Goal: Task Accomplishment & Management: Use online tool/utility

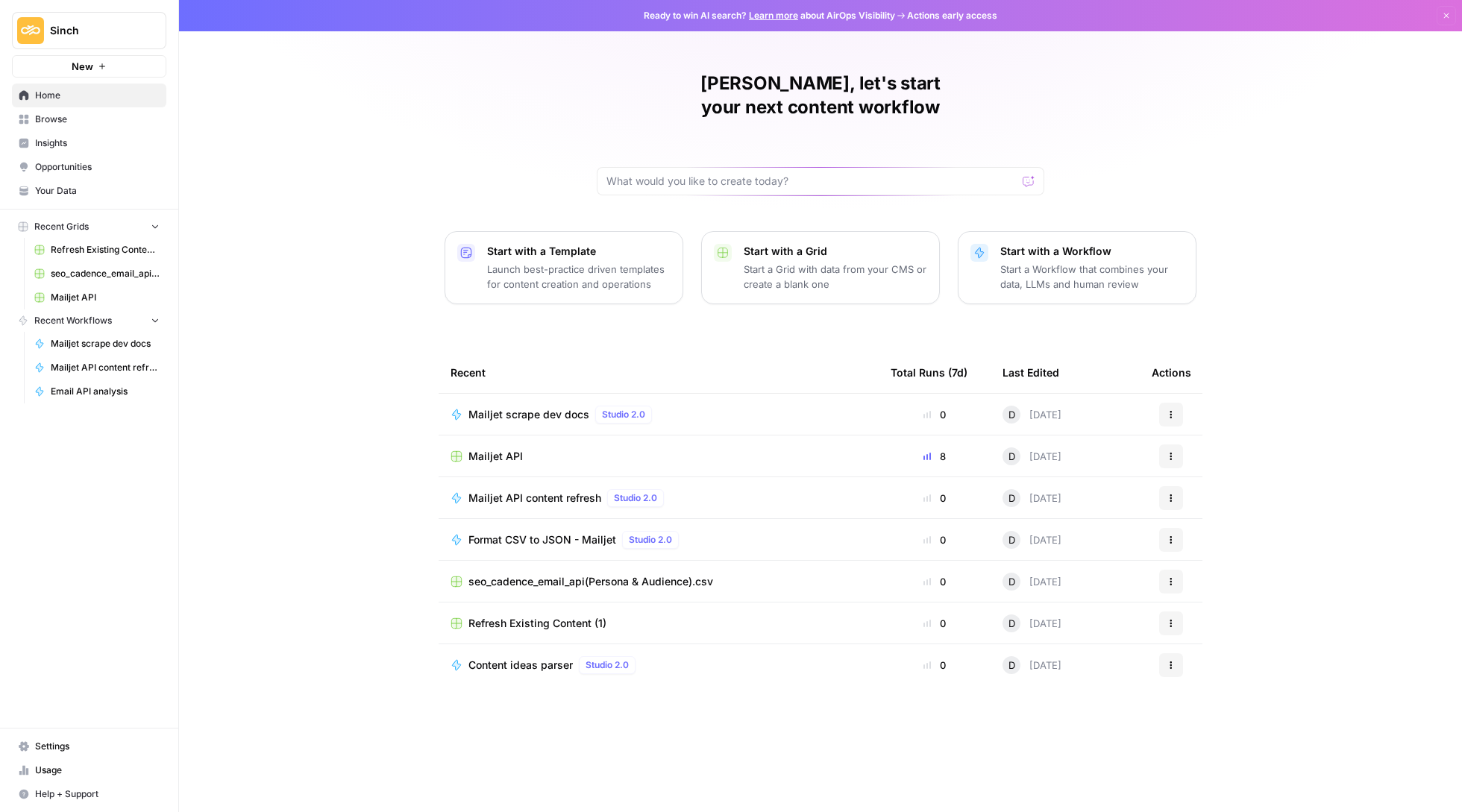
click at [547, 491] on span "Mailjet API content refresh" at bounding box center [535, 498] width 133 height 15
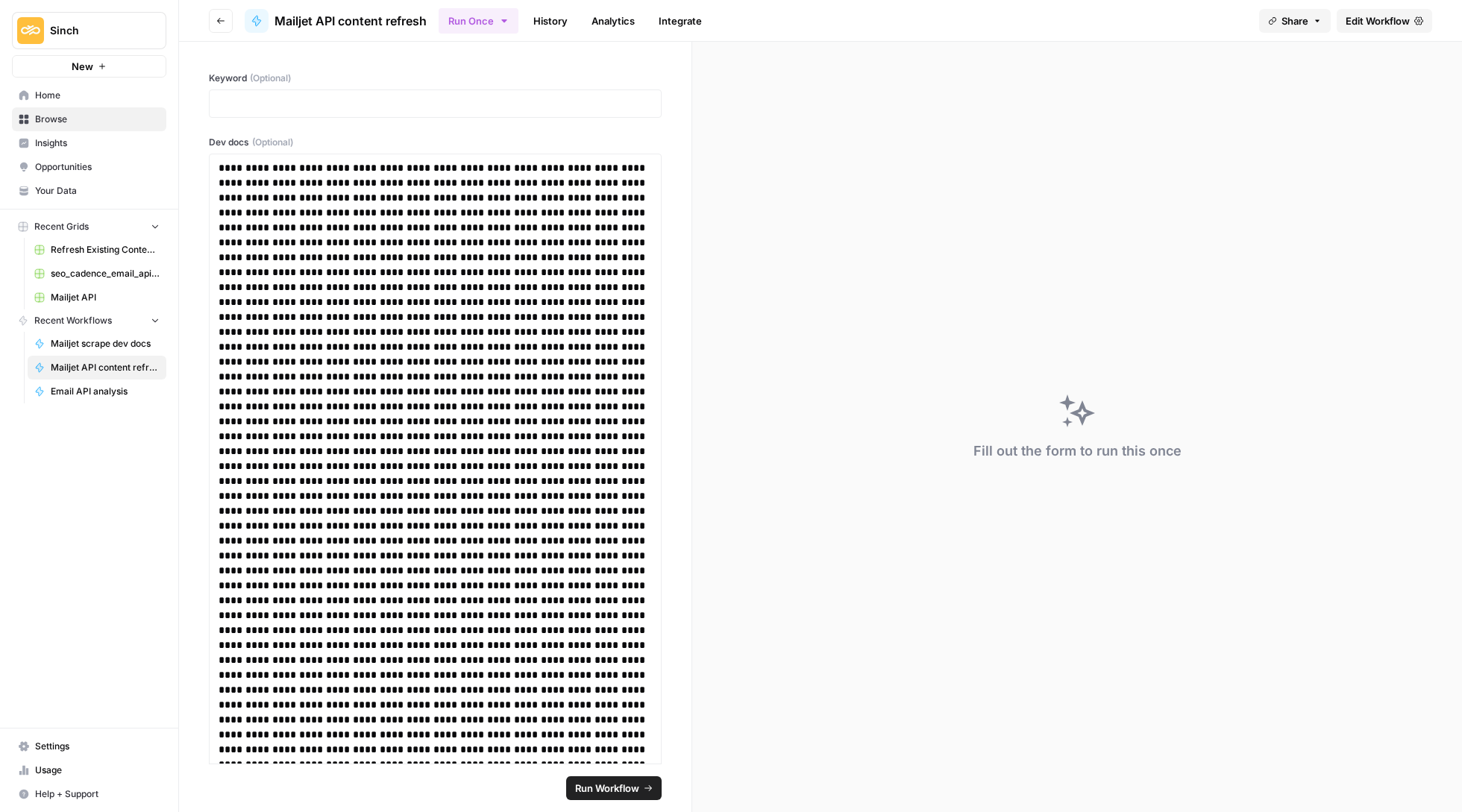
click at [219, 12] on button "Go back" at bounding box center [221, 20] width 24 height 24
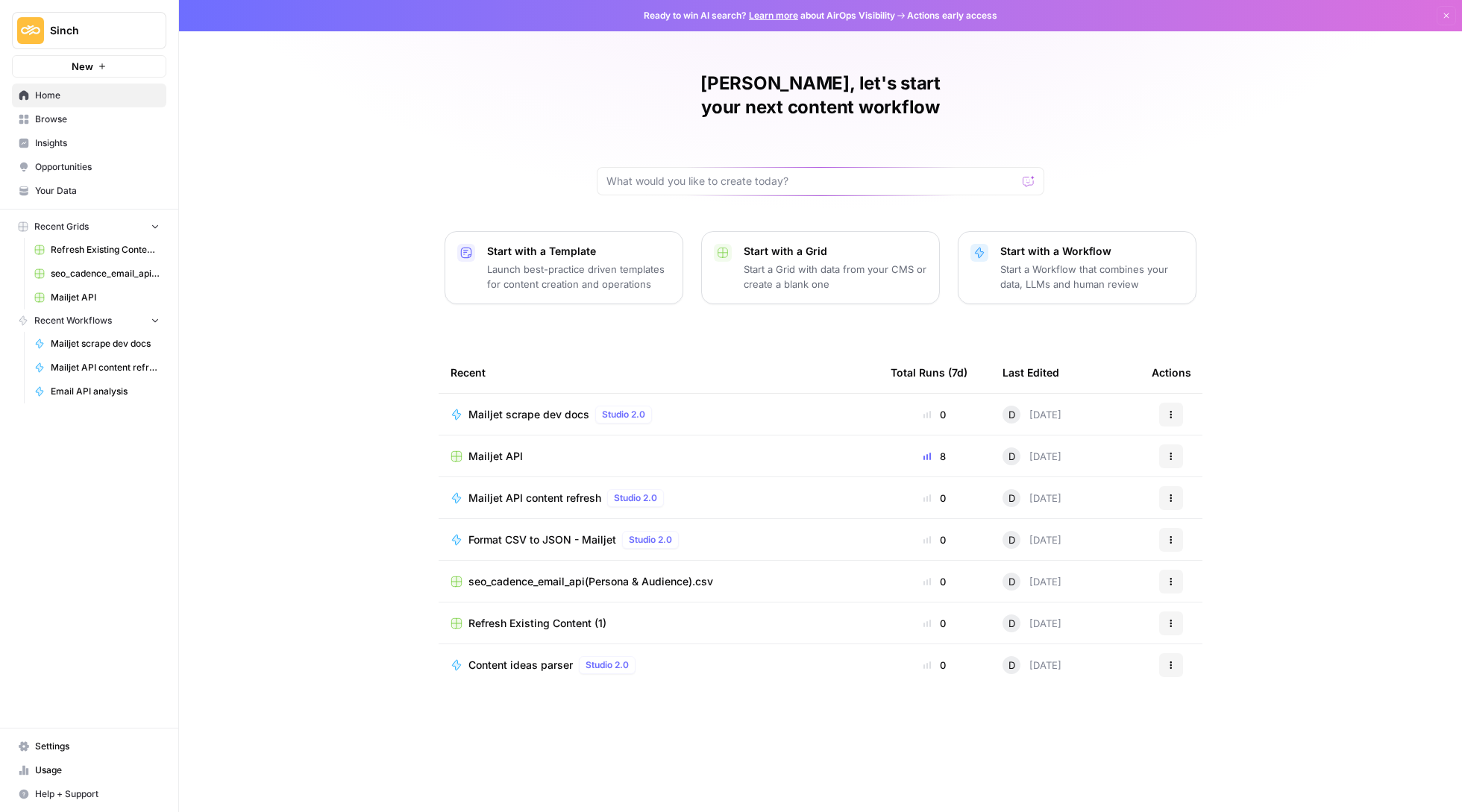
click at [572, 574] on span "seo_cadence_email_api(Persona & Audience).csv" at bounding box center [590, 581] width 244 height 15
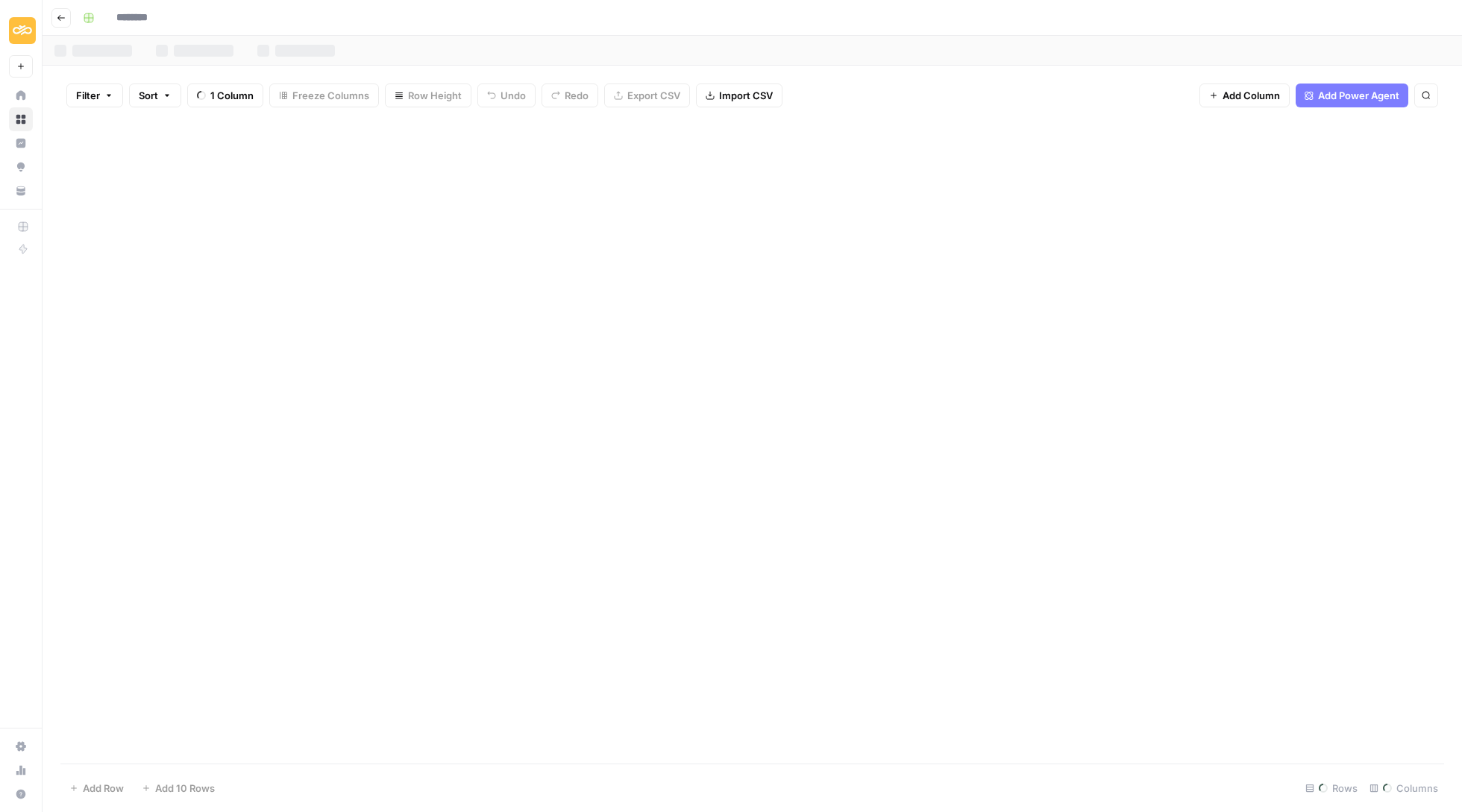
type input "**********"
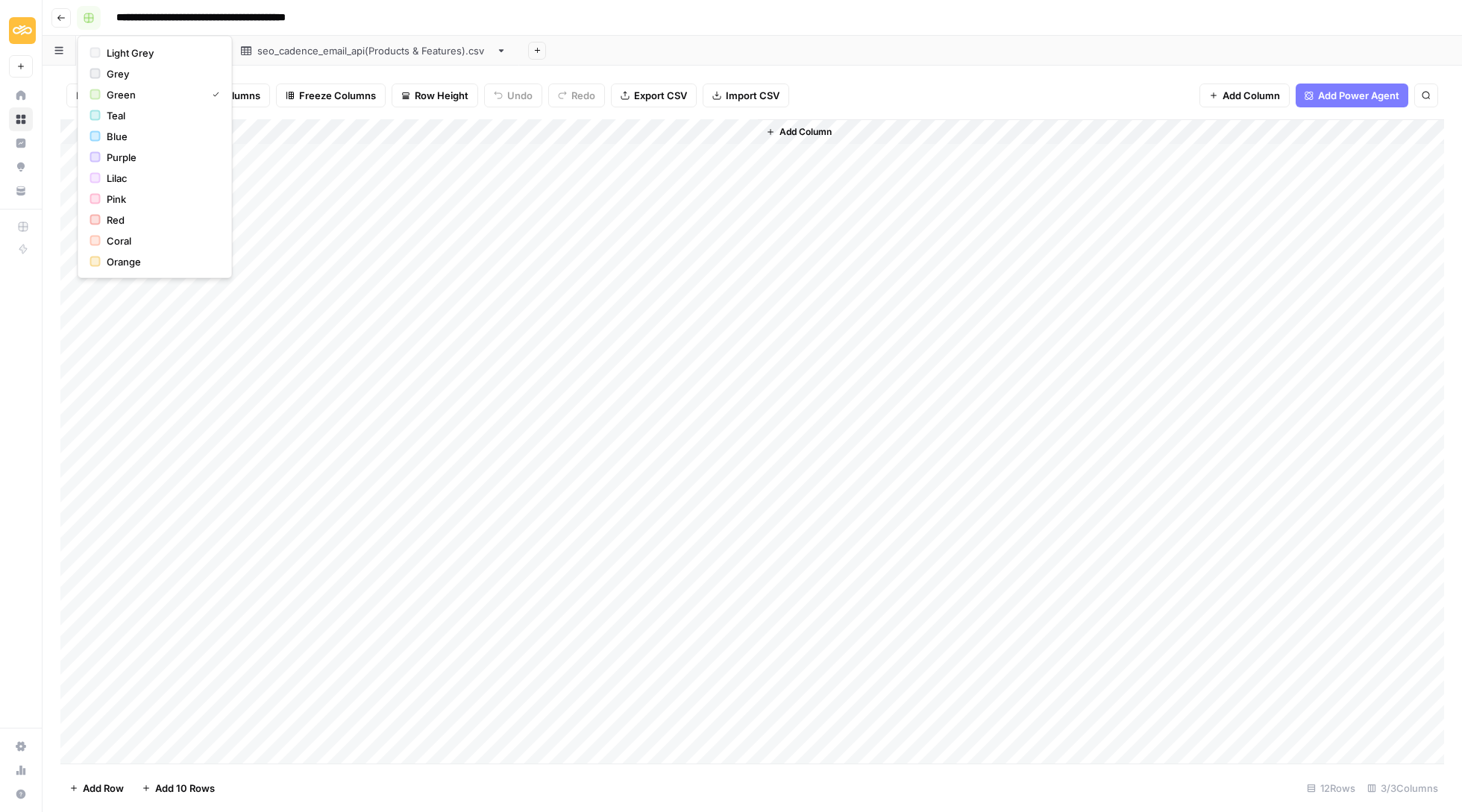
click at [81, 15] on button "button" at bounding box center [88, 18] width 24 height 24
click at [60, 13] on icon "button" at bounding box center [61, 18] width 9 height 9
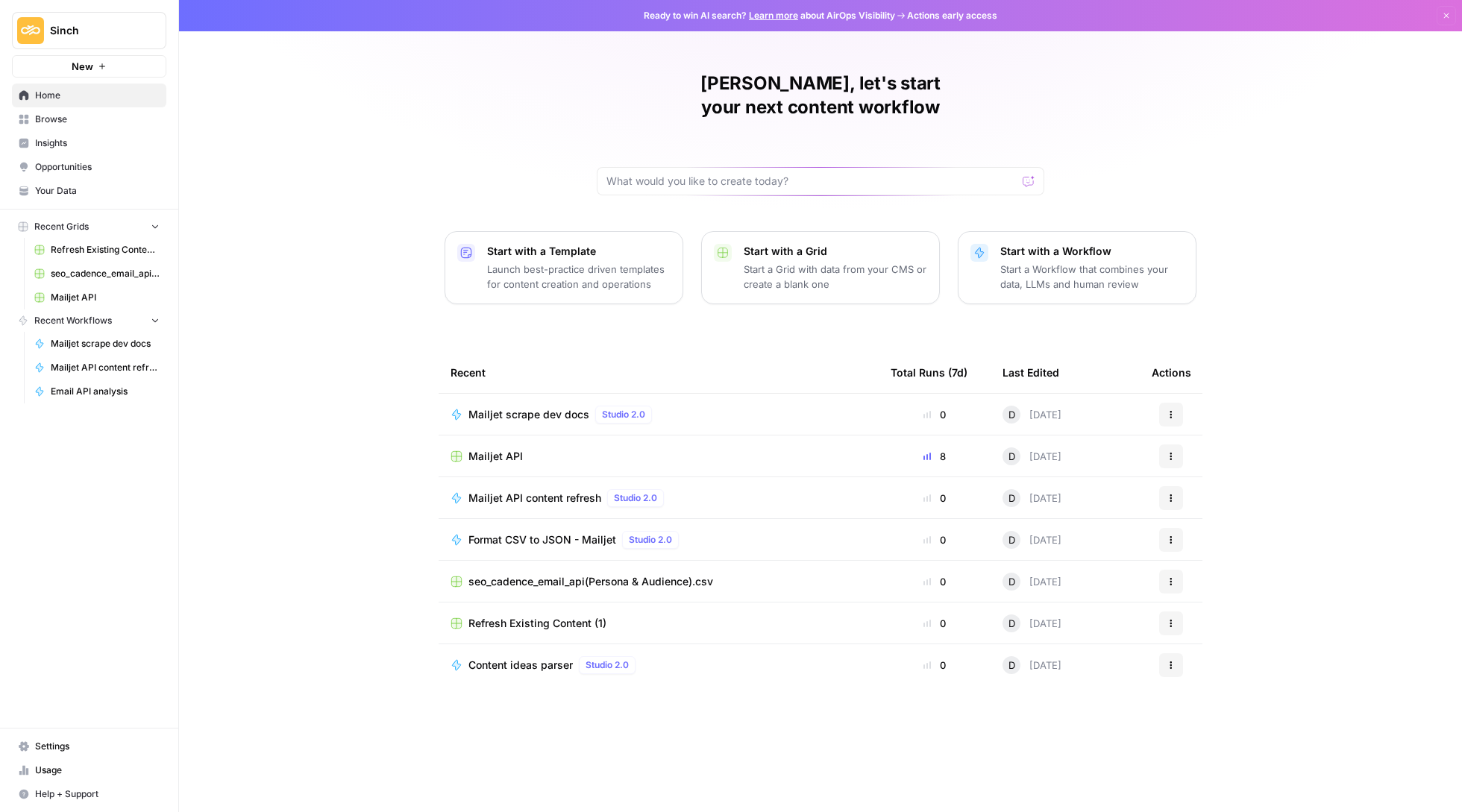
click at [517, 608] on td "Refresh Existing Content (1)" at bounding box center [658, 622] width 440 height 41
click at [521, 616] on span "Refresh Existing Content (1)" at bounding box center [538, 623] width 138 height 15
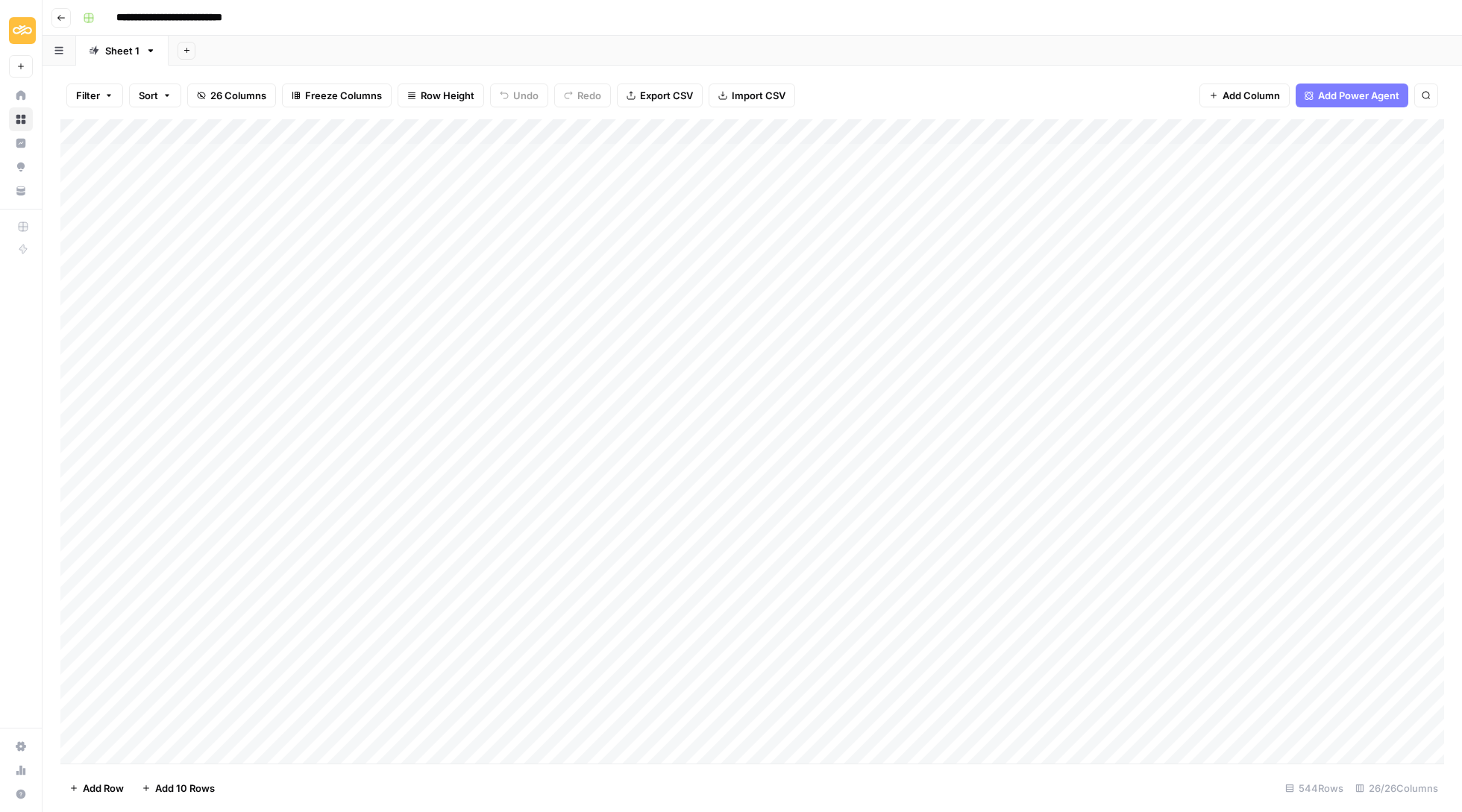
click at [65, 18] on span "Go back" at bounding box center [65, 18] width 1 height 1
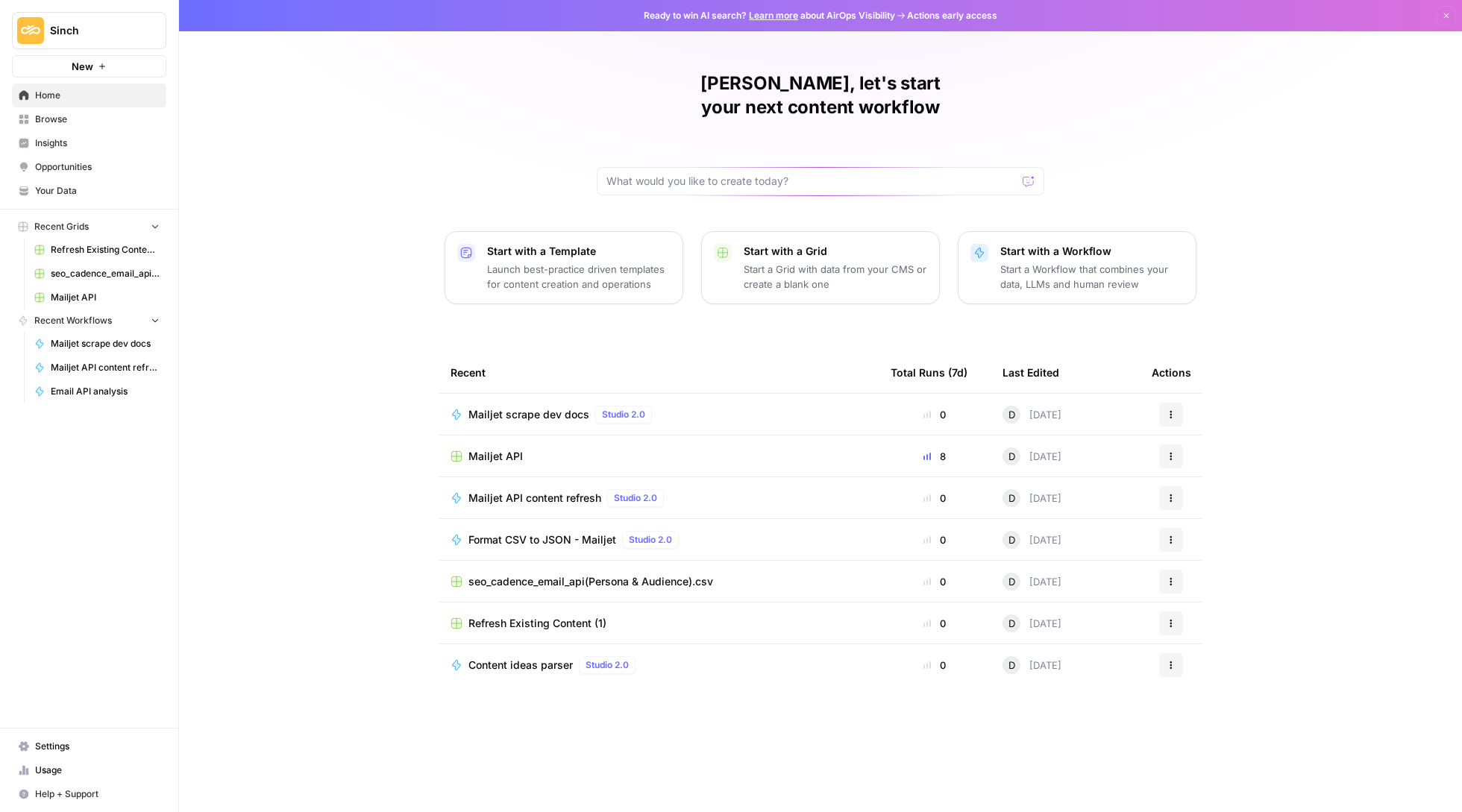
click at [526, 616] on span "Refresh Existing Content (1)" at bounding box center [538, 623] width 138 height 15
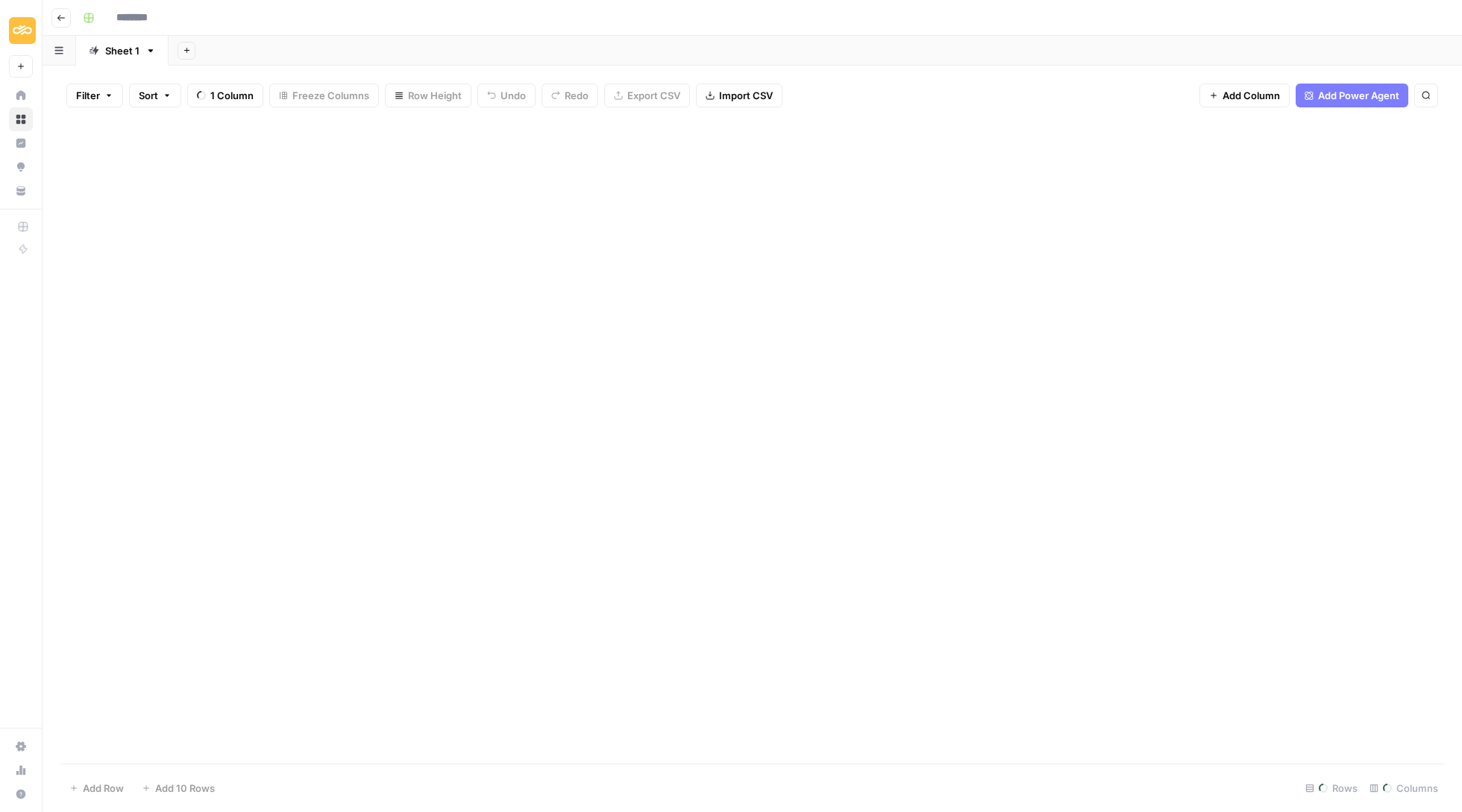
type input "**********"
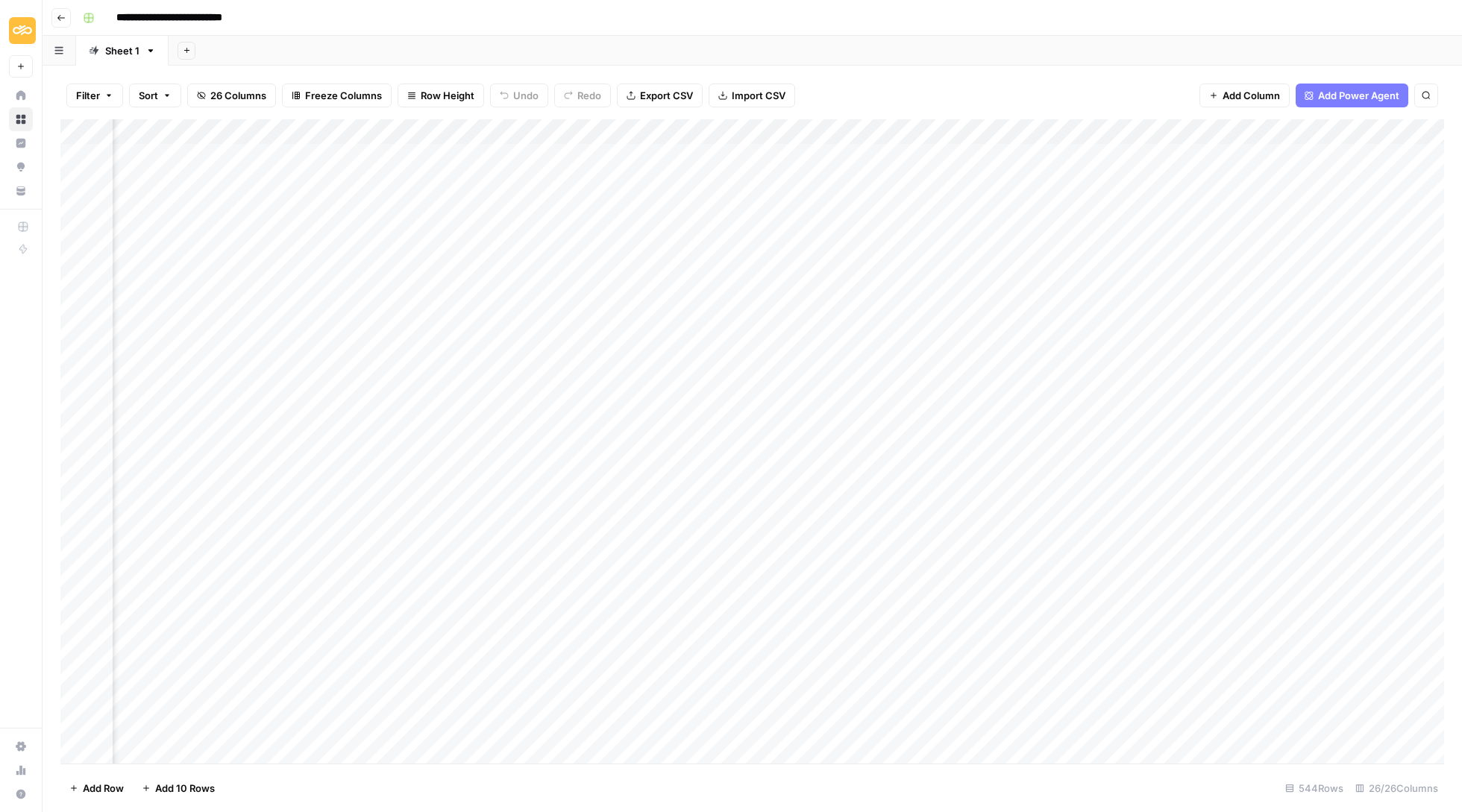
scroll to position [0, 1260]
click at [64, 22] on button "Go back" at bounding box center [61, 18] width 19 height 19
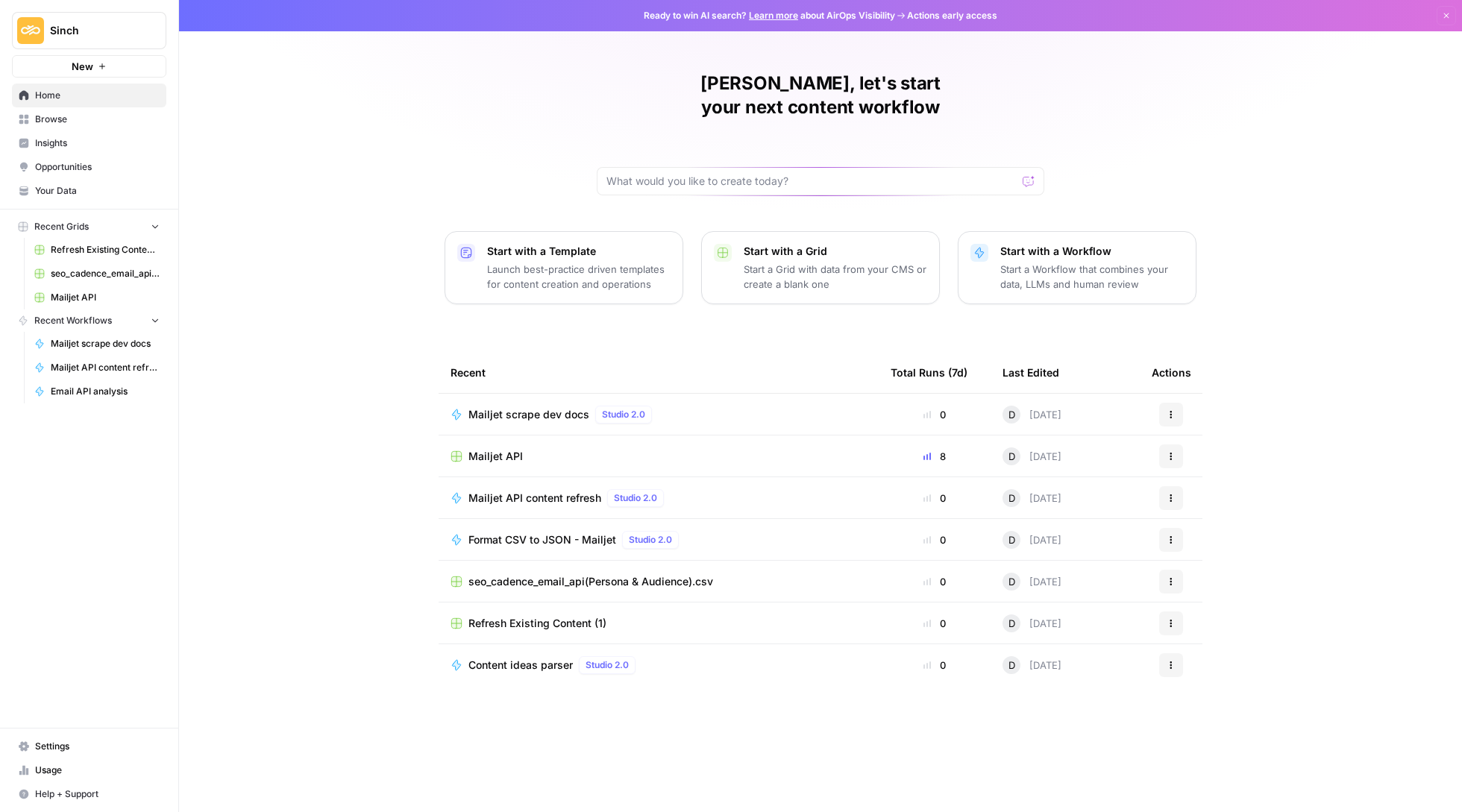
click at [526, 616] on span "Refresh Existing Content (1)" at bounding box center [538, 623] width 138 height 15
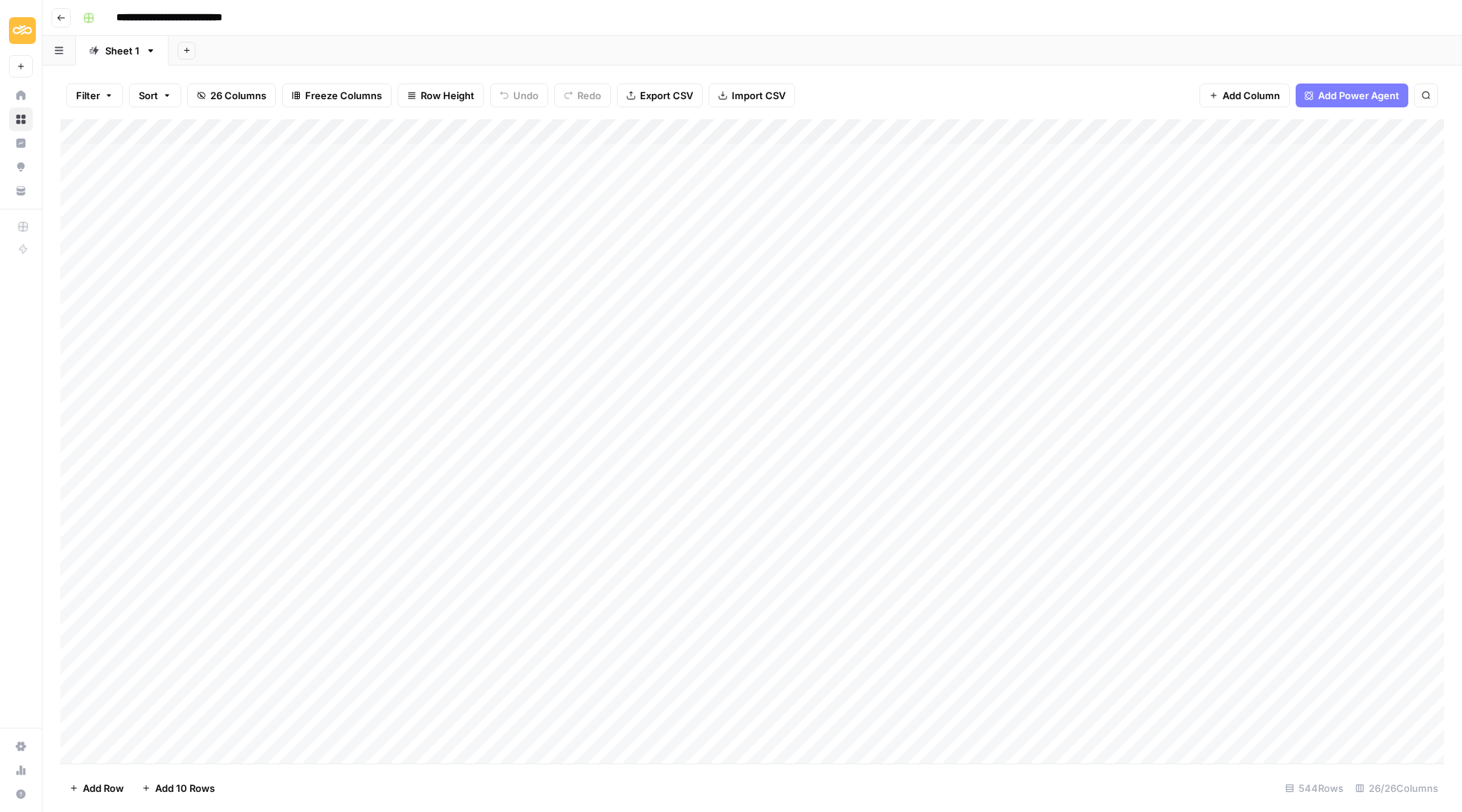
click at [54, 12] on button "Go back" at bounding box center [61, 18] width 19 height 19
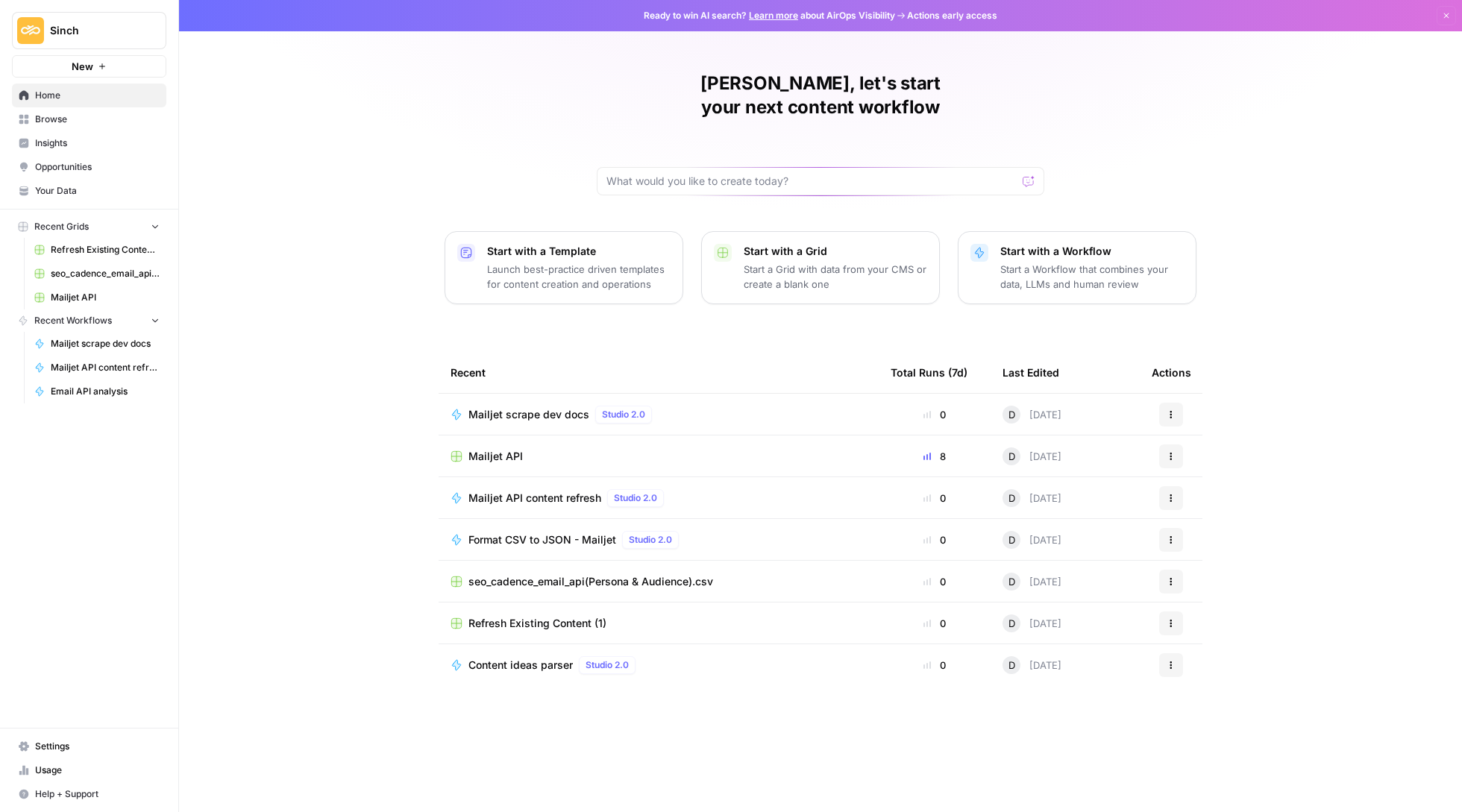
click at [537, 491] on span "Mailjet API content refresh" at bounding box center [535, 498] width 133 height 15
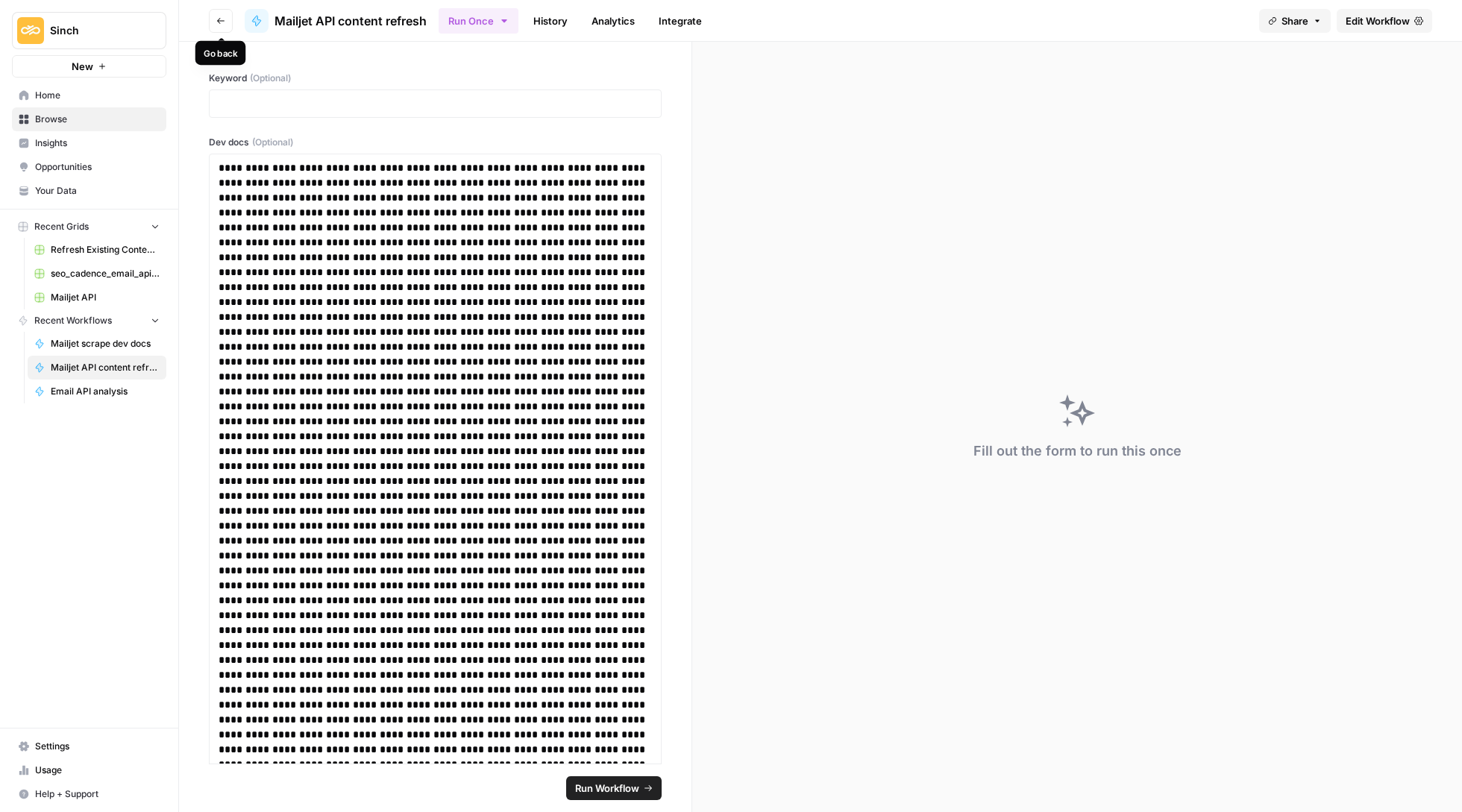
click at [222, 17] on icon "button" at bounding box center [221, 21] width 9 height 9
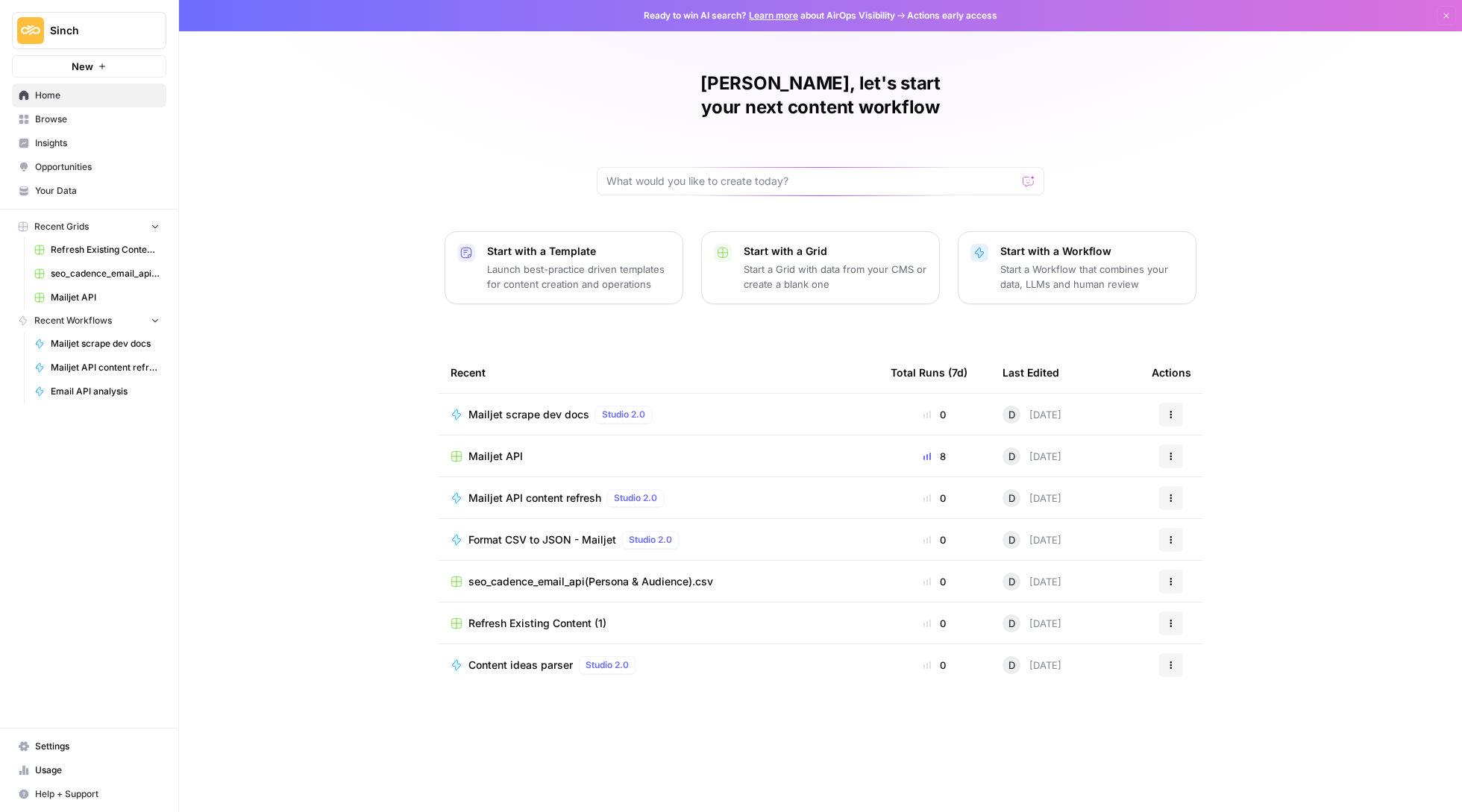
click at [96, 300] on span "Mailjet API" at bounding box center [105, 297] width 109 height 13
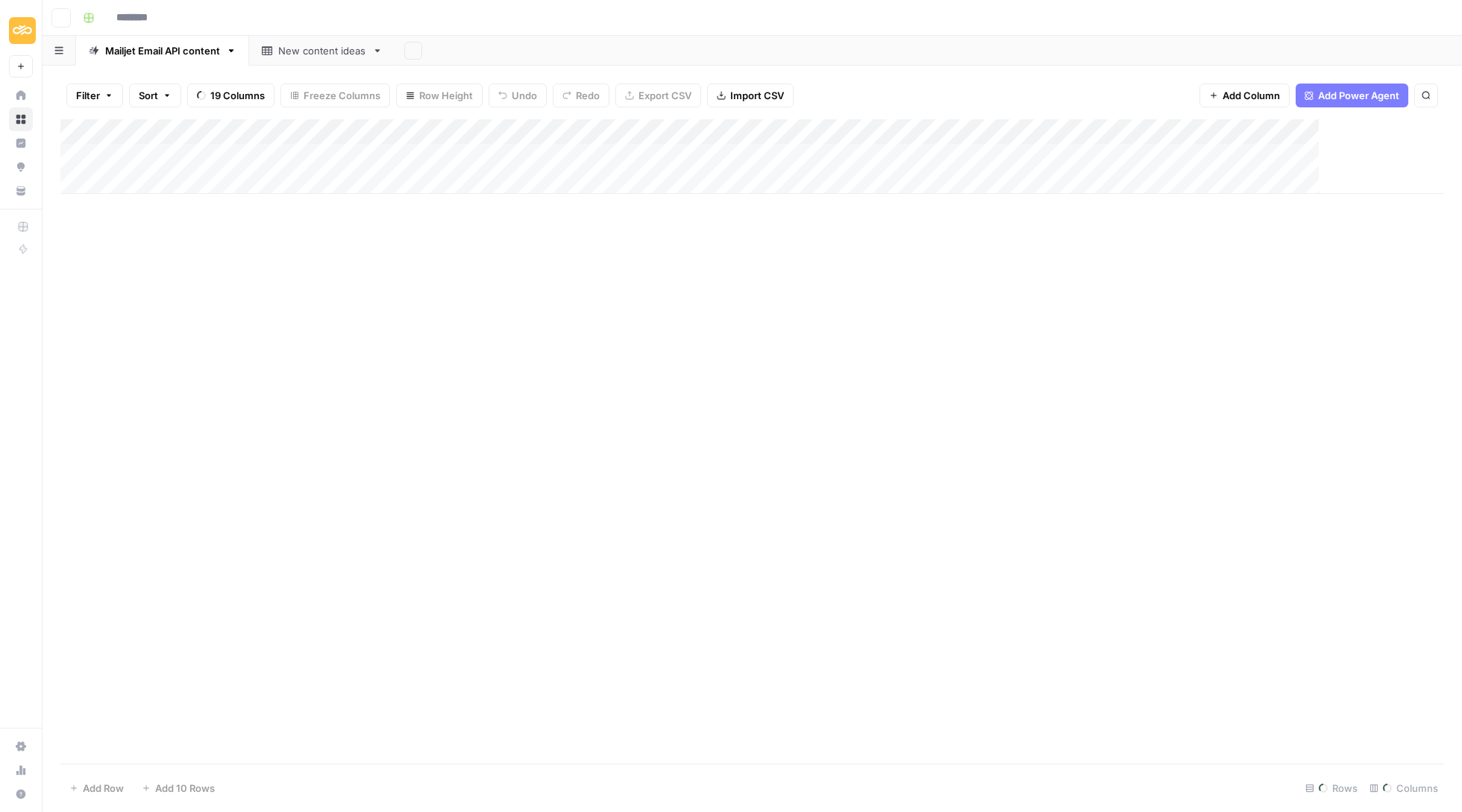
type input "**********"
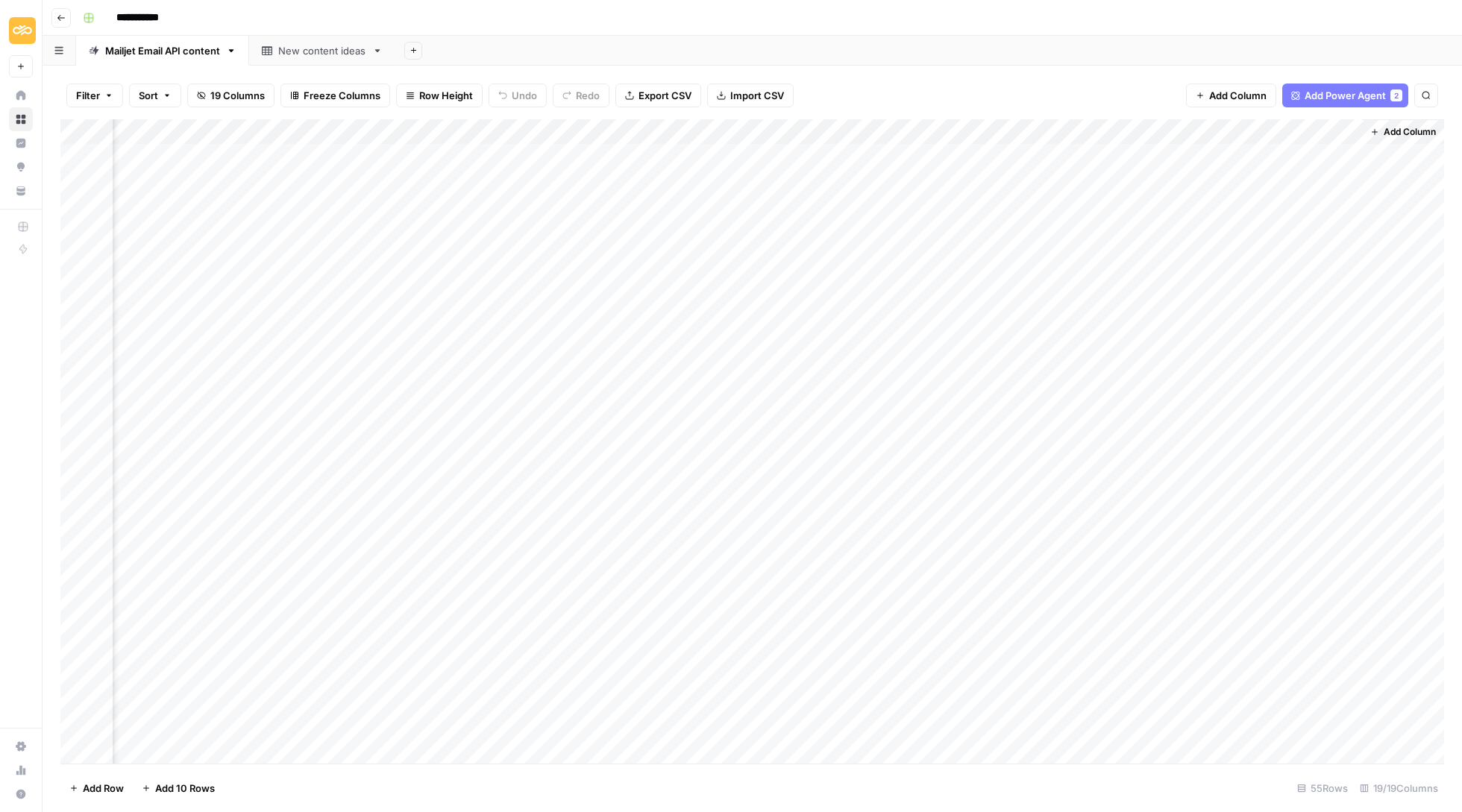
click at [347, 46] on div "New content ideas" at bounding box center [322, 50] width 88 height 15
click at [155, 55] on div "Mailjet Email API content" at bounding box center [162, 50] width 115 height 15
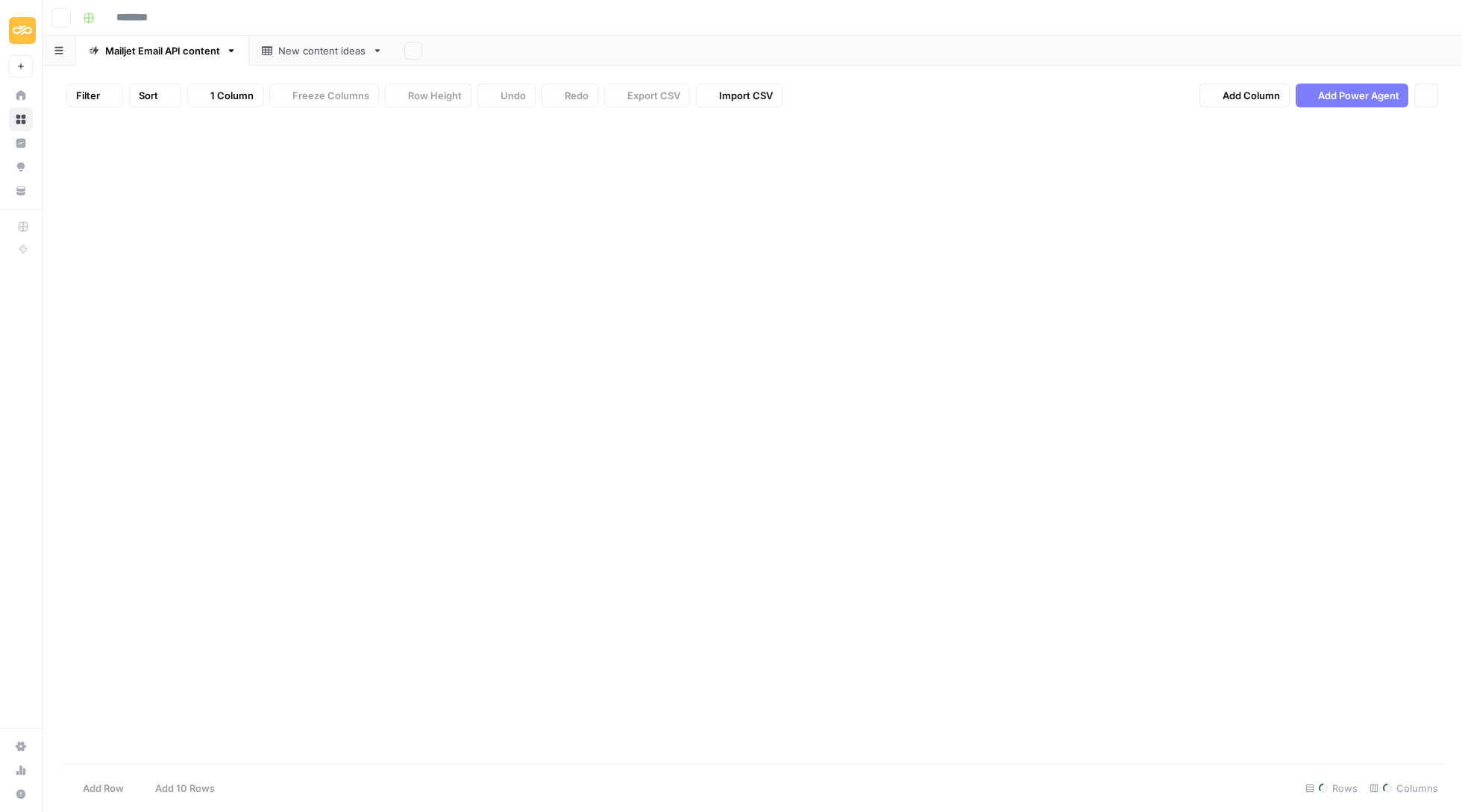
type input "**********"
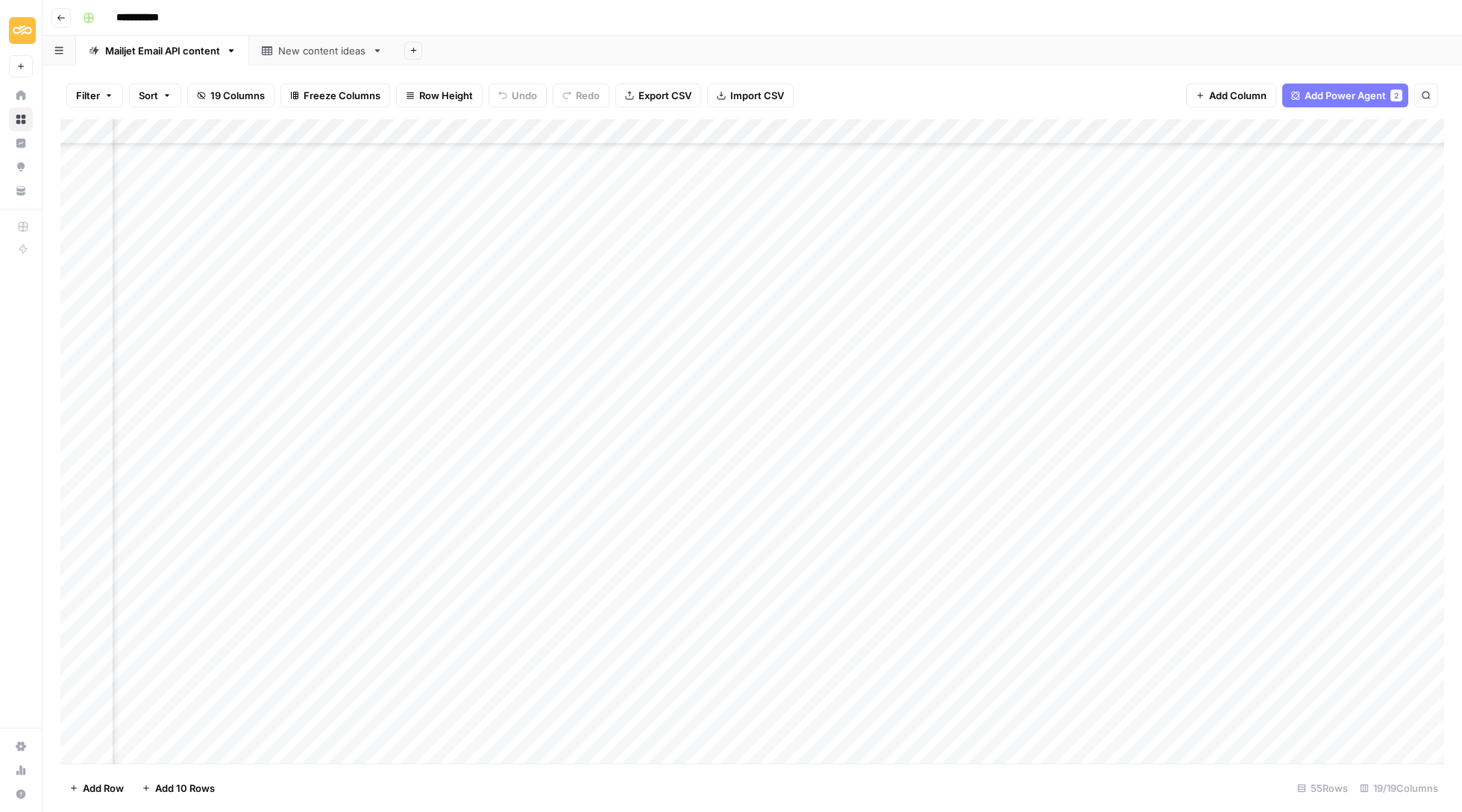
scroll to position [224, 1690]
click at [696, 510] on div "Add Column" at bounding box center [752, 442] width 1384 height 647
click at [728, 510] on div "Add Column" at bounding box center [752, 442] width 1384 height 647
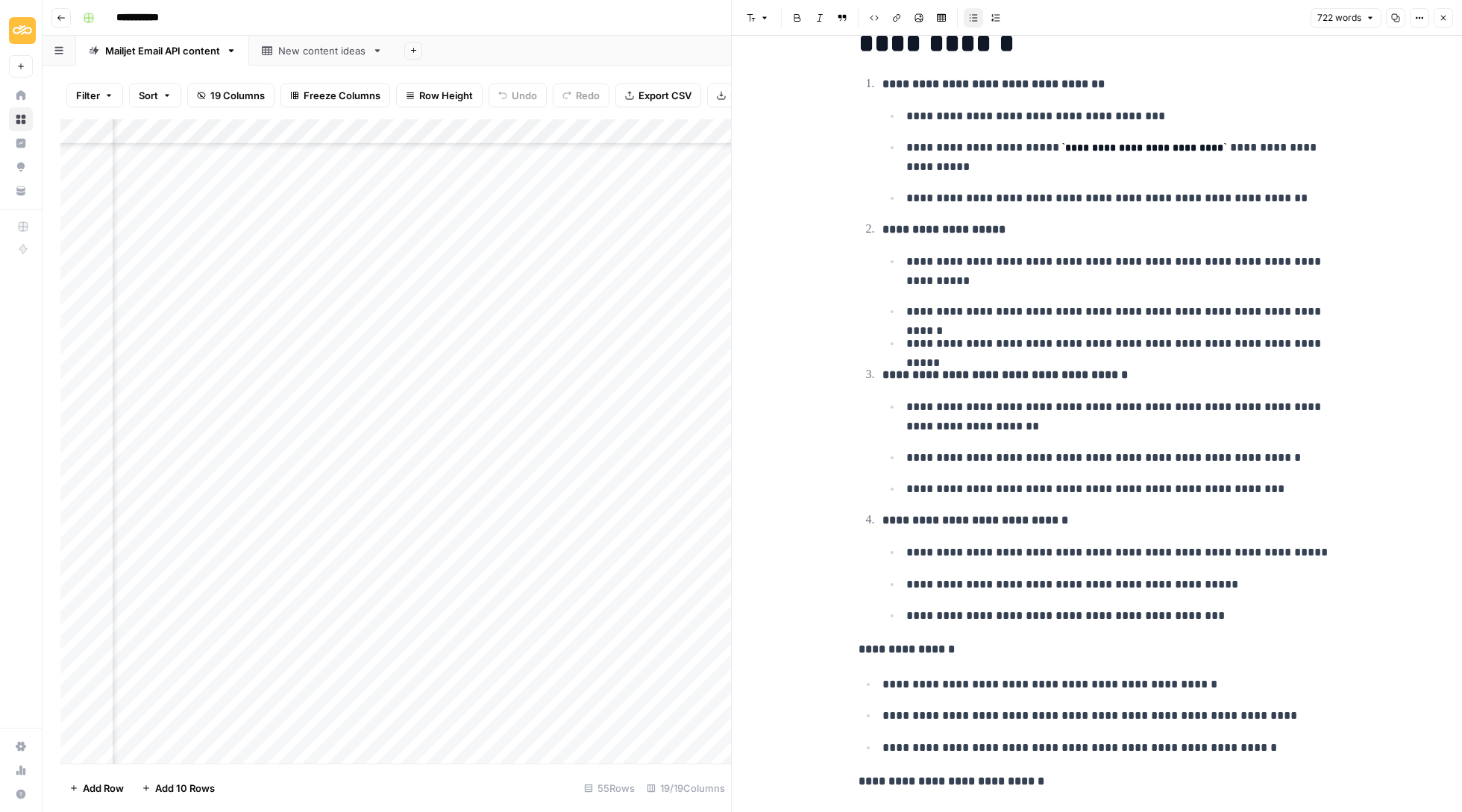
scroll to position [1978, 0]
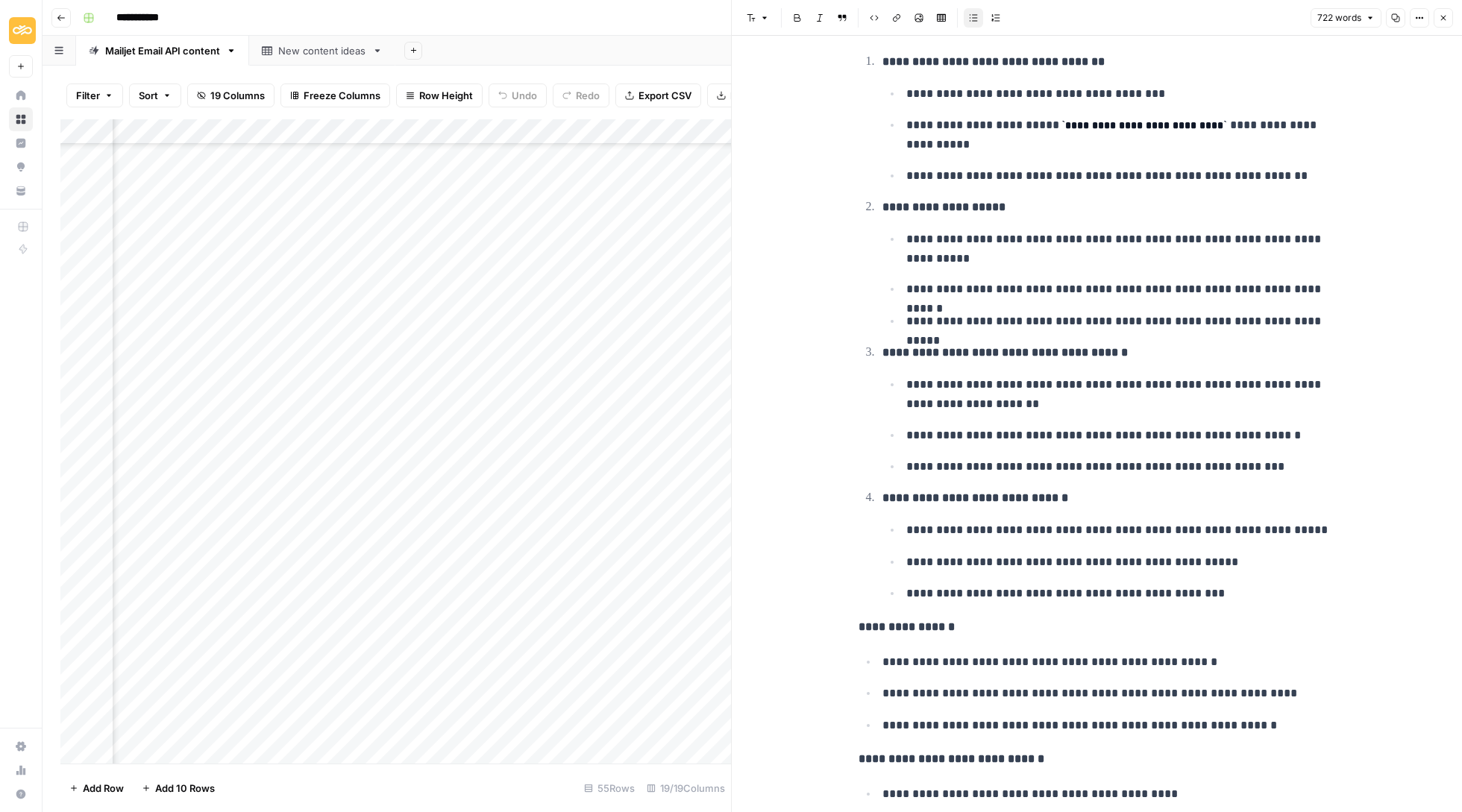
click at [1444, 17] on icon "button" at bounding box center [1444, 18] width 5 height 5
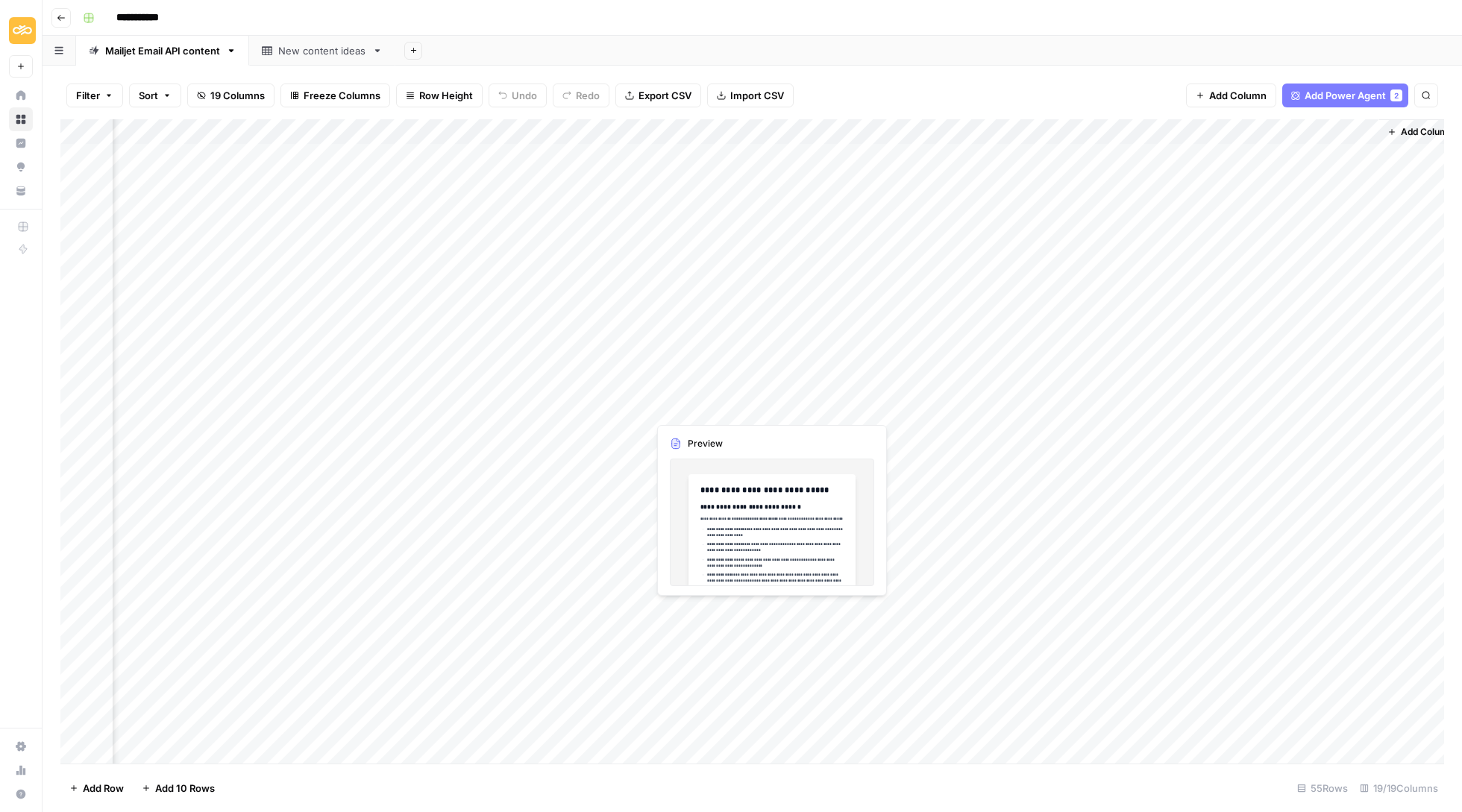
click at [1164, 397] on div "Add Column" at bounding box center [752, 442] width 1384 height 647
click at [941, 39] on div "Add Sheet" at bounding box center [929, 51] width 1066 height 30
click at [919, 73] on div "Filter Sort 19 Columns Freeze Columns Row Height Undo Redo Export CSV Import CS…" at bounding box center [752, 95] width 1384 height 48
click at [345, 55] on div "New content ideas" at bounding box center [322, 50] width 88 height 15
